Goal: Find specific page/section: Find specific page/section

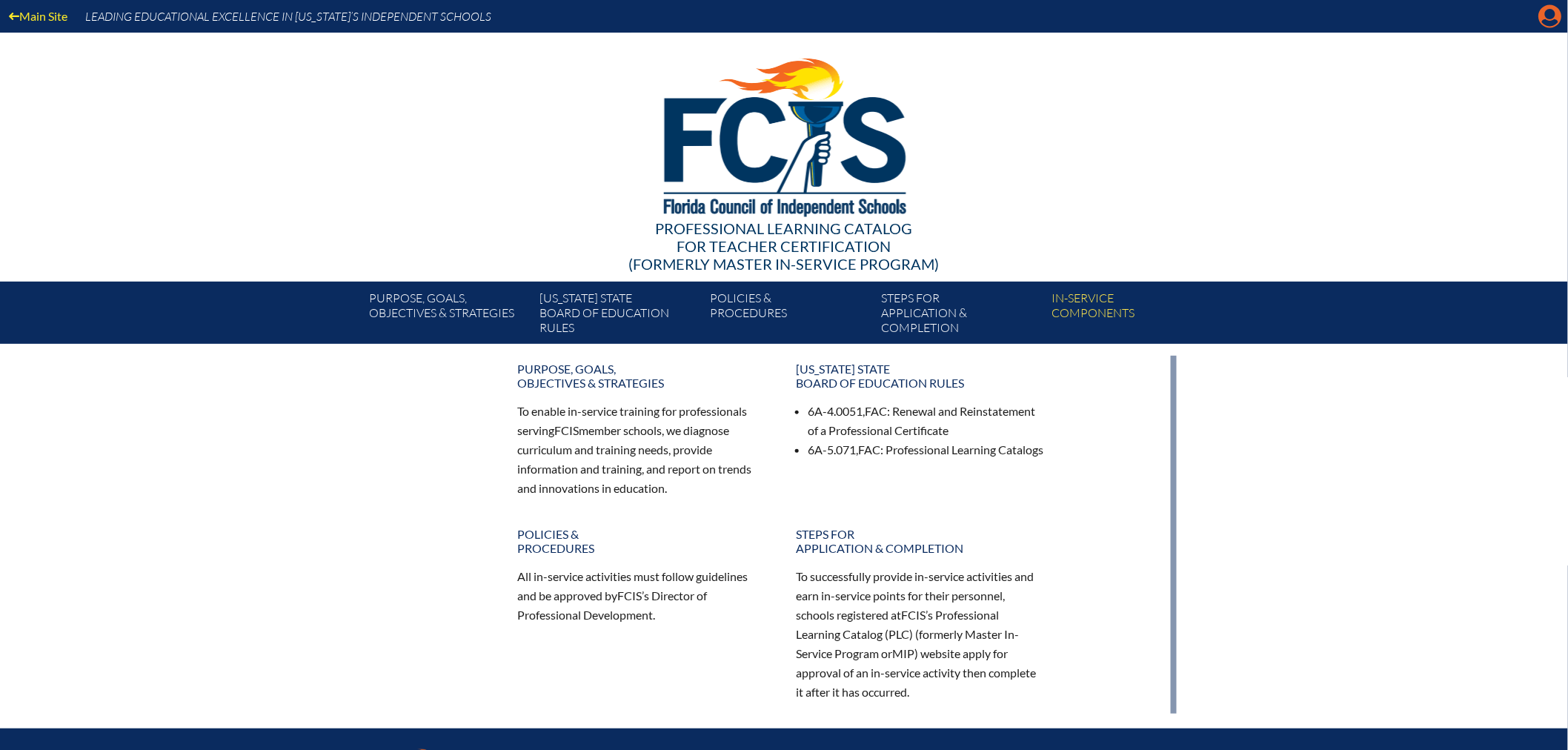
click at [1548, 10] on icon "Manage account" at bounding box center [1550, 16] width 24 height 24
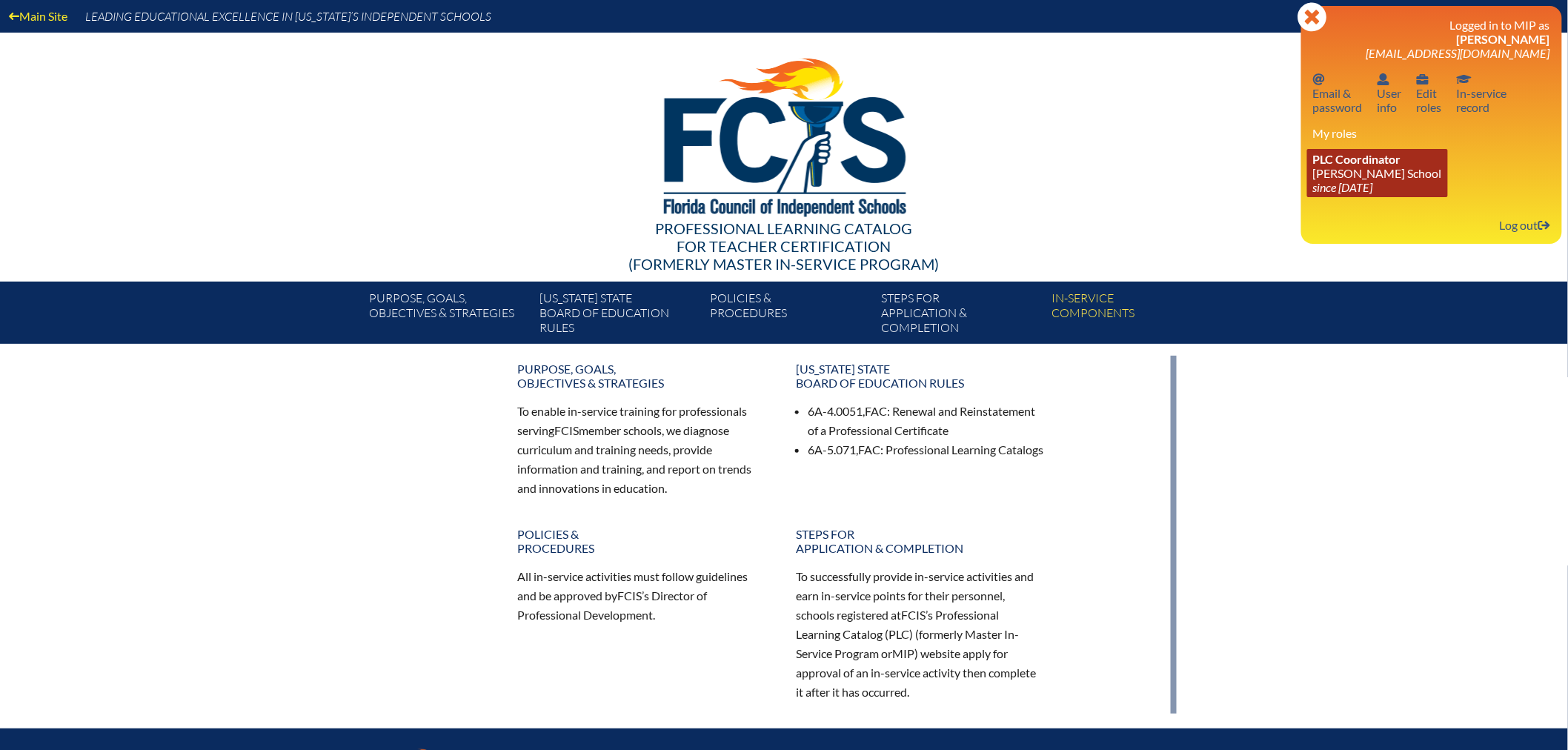
click at [1359, 175] on link "PLC Coordinator Benjamin School since 2006 Aug 1" at bounding box center [1377, 173] width 140 height 49
click at [1173, 149] on div at bounding box center [784, 135] width 853 height 204
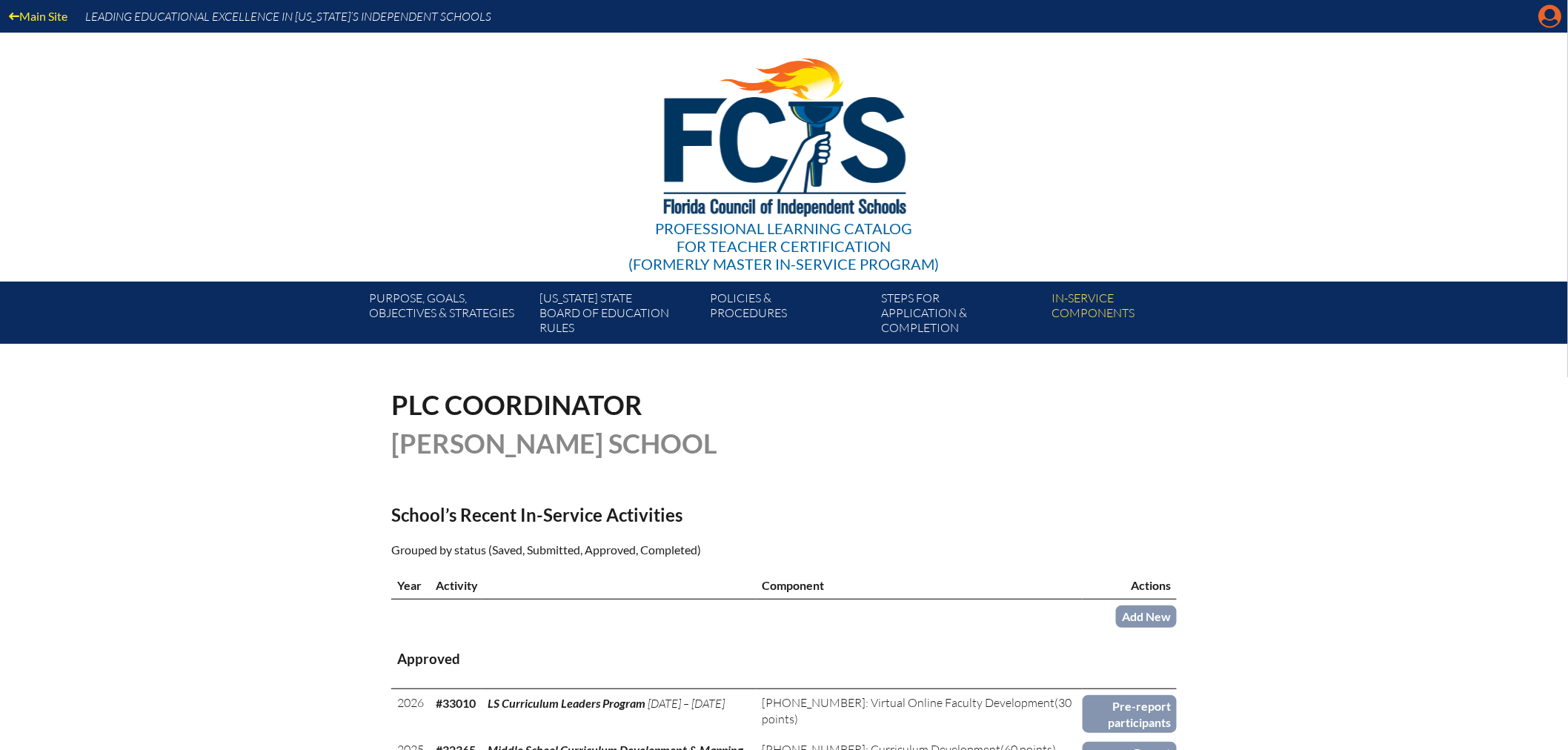
click at [1550, 14] on icon "Manage account" at bounding box center [1550, 16] width 24 height 24
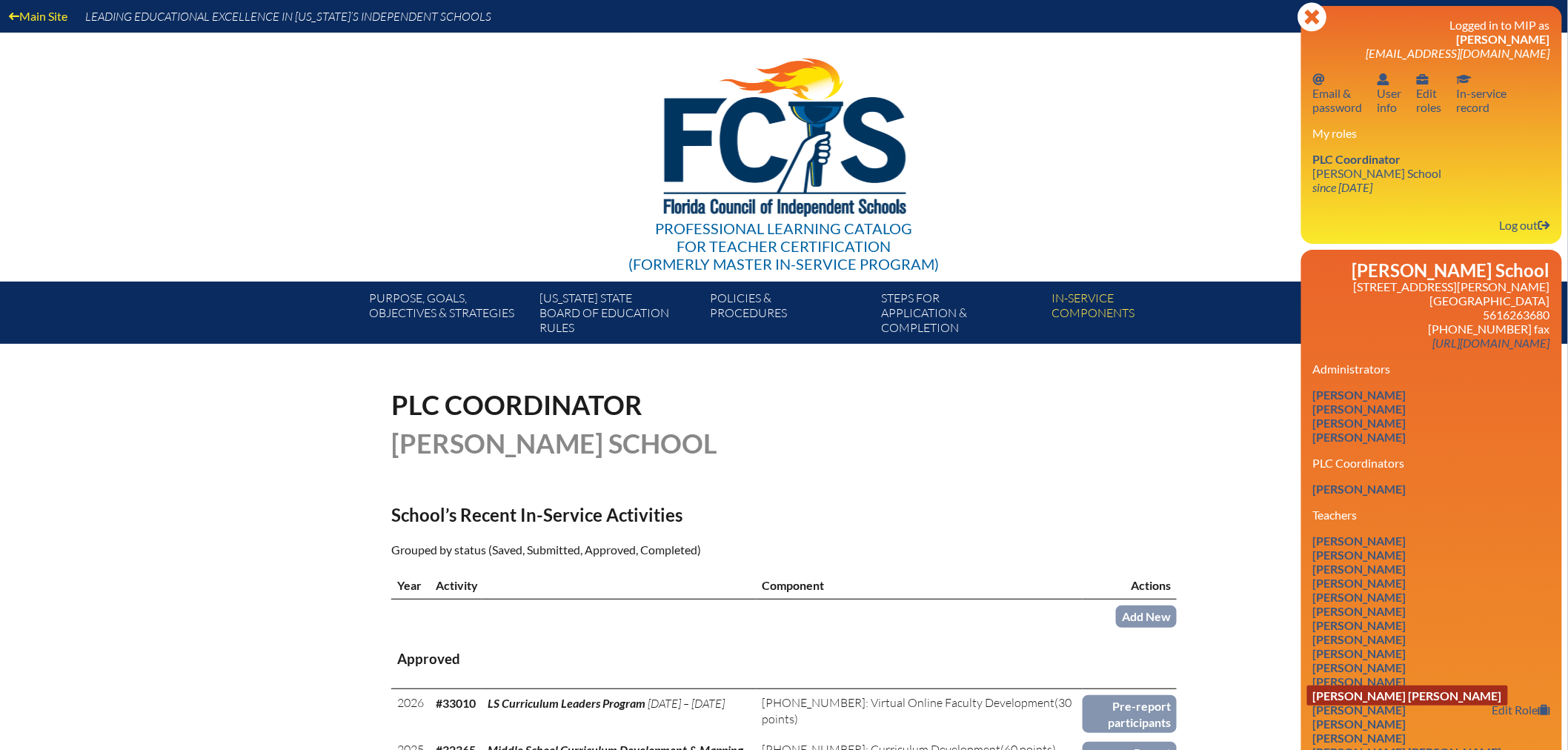
scroll to position [83, 0]
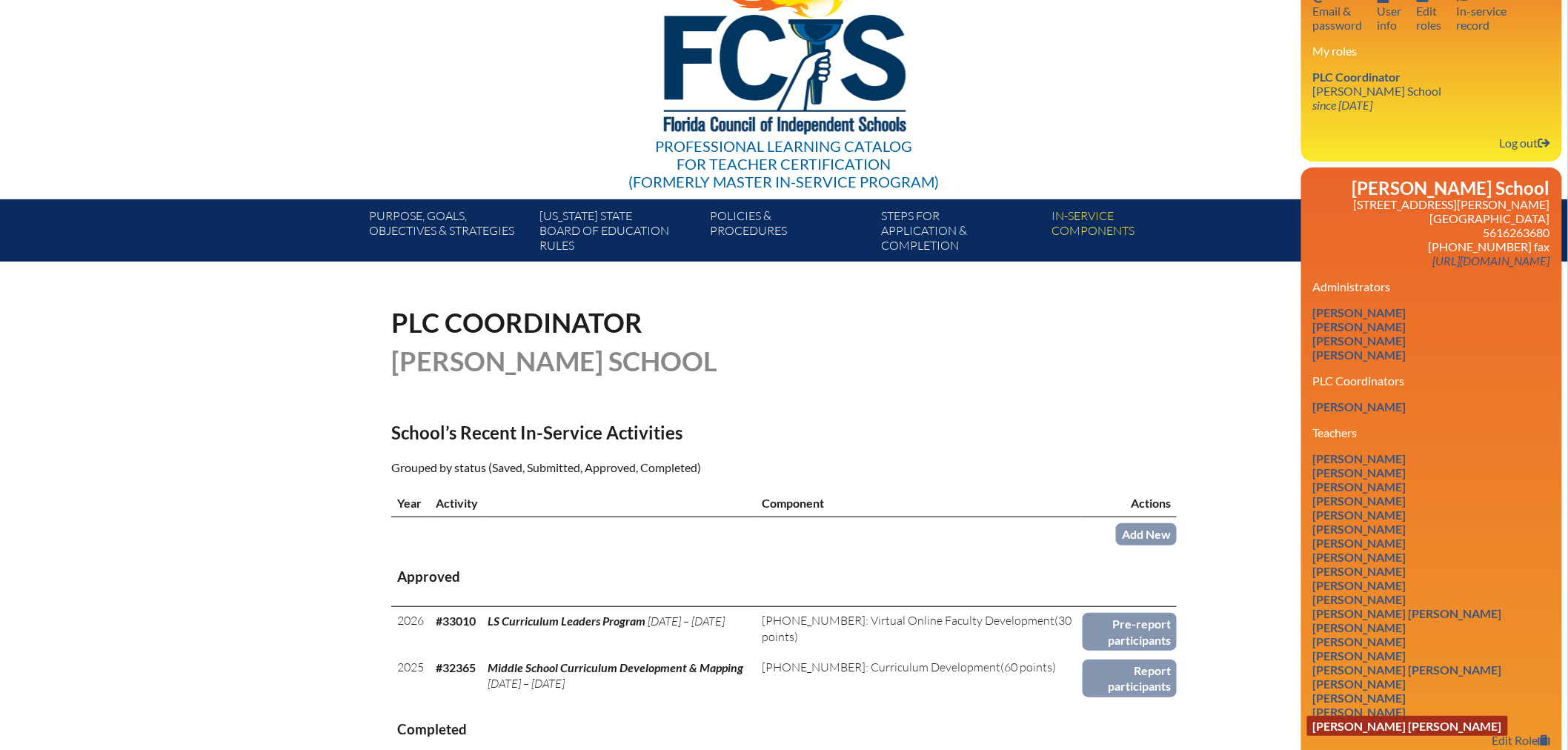
click at [1366, 719] on link "Renee Claire Coviello" at bounding box center [1407, 726] width 201 height 20
